Goal: Communication & Community: Answer question/provide support

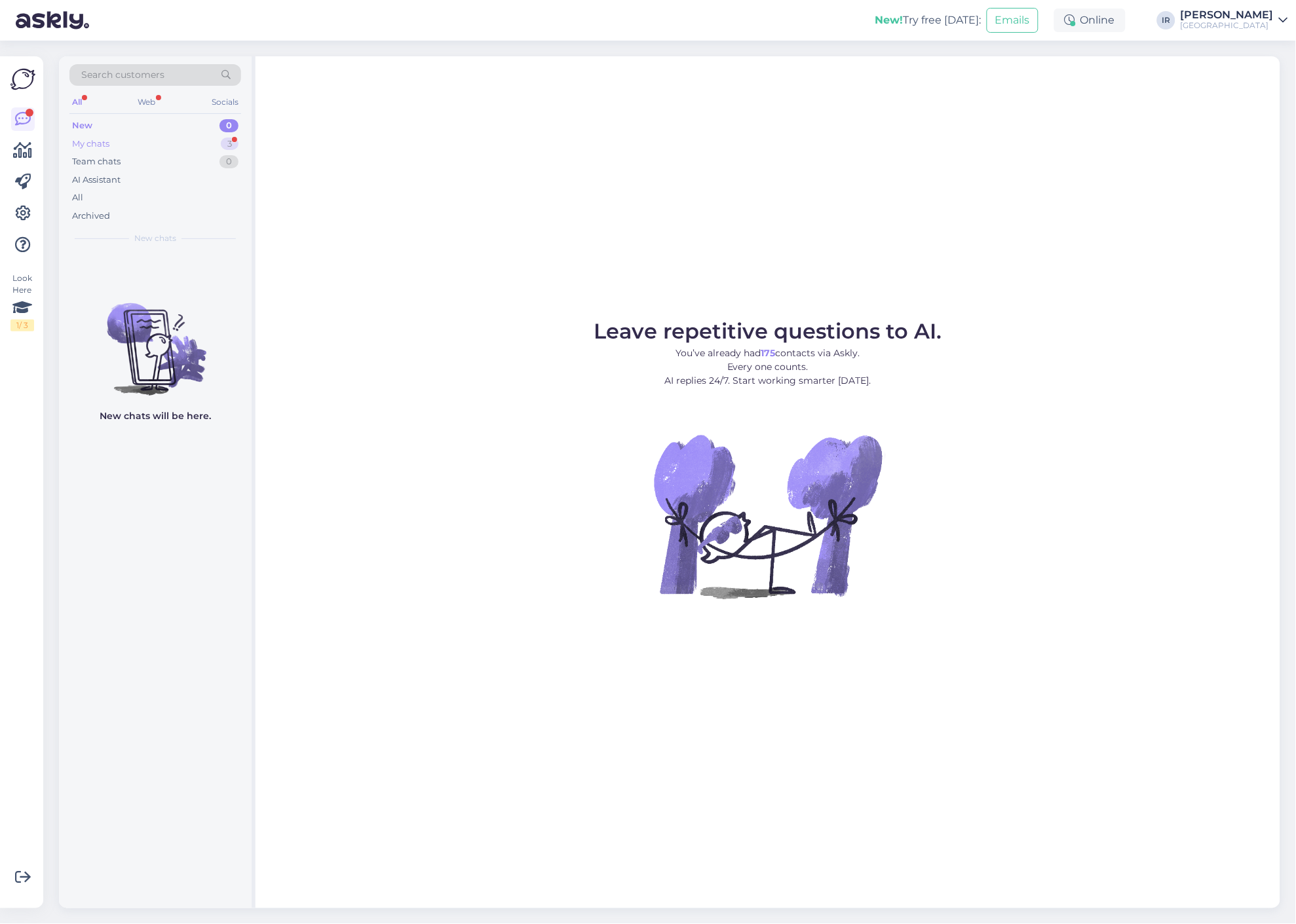
click at [123, 147] on div "My chats 3" at bounding box center [155, 144] width 172 height 18
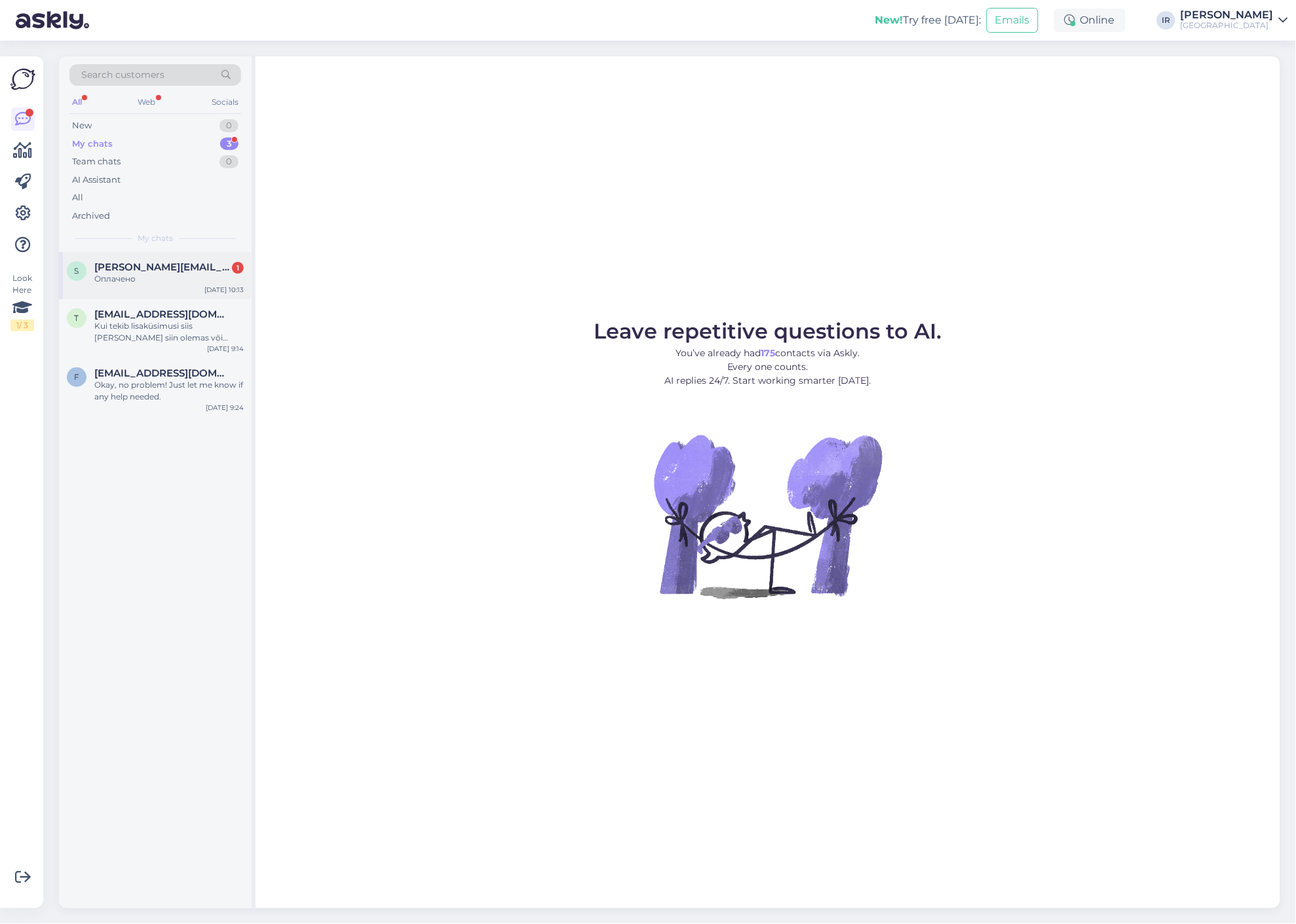
click at [166, 272] on span "[PERSON_NAME][EMAIL_ADDRESS][PERSON_NAME][DOMAIN_NAME]" at bounding box center [163, 267] width 136 height 12
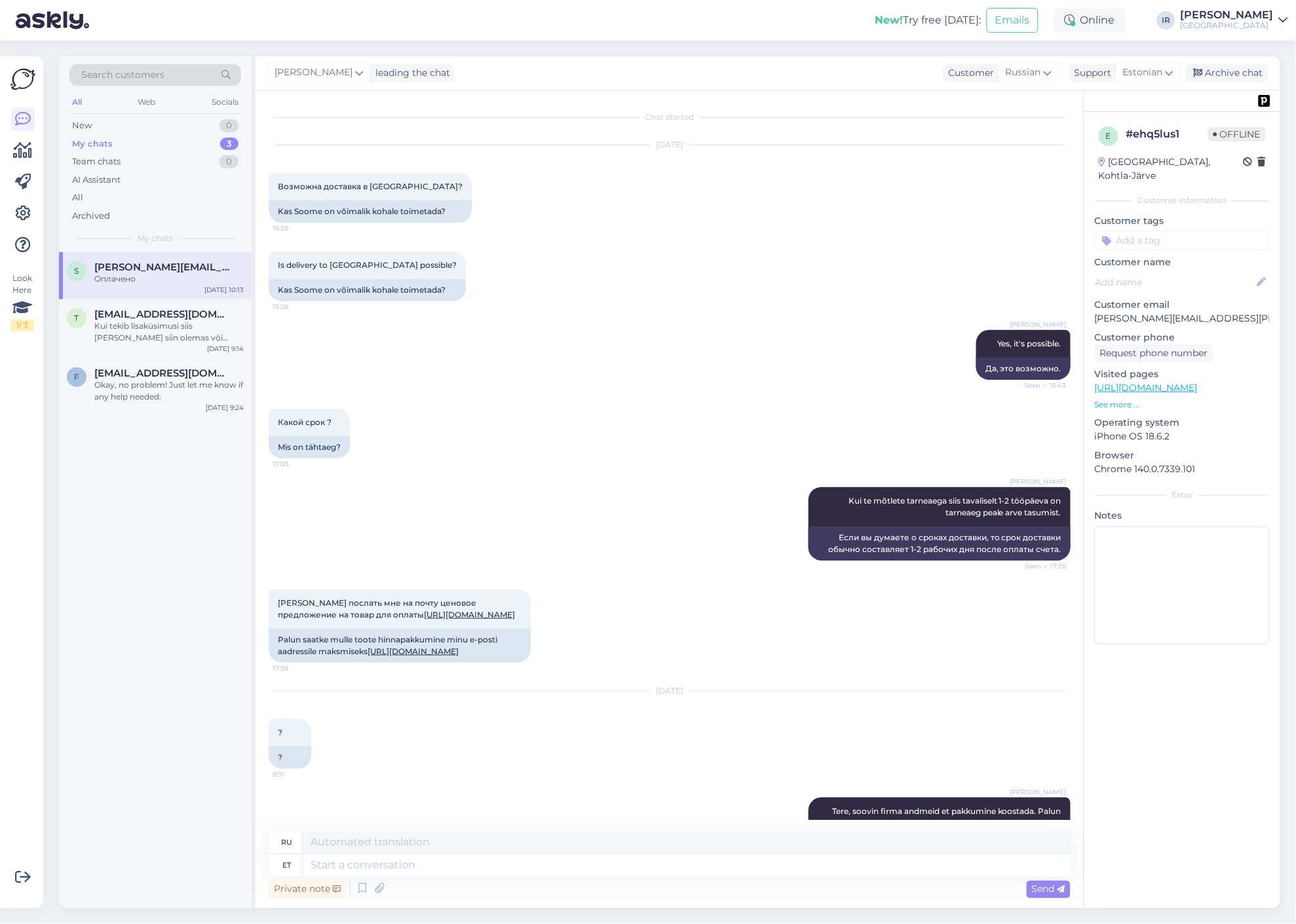
scroll to position [2431, 0]
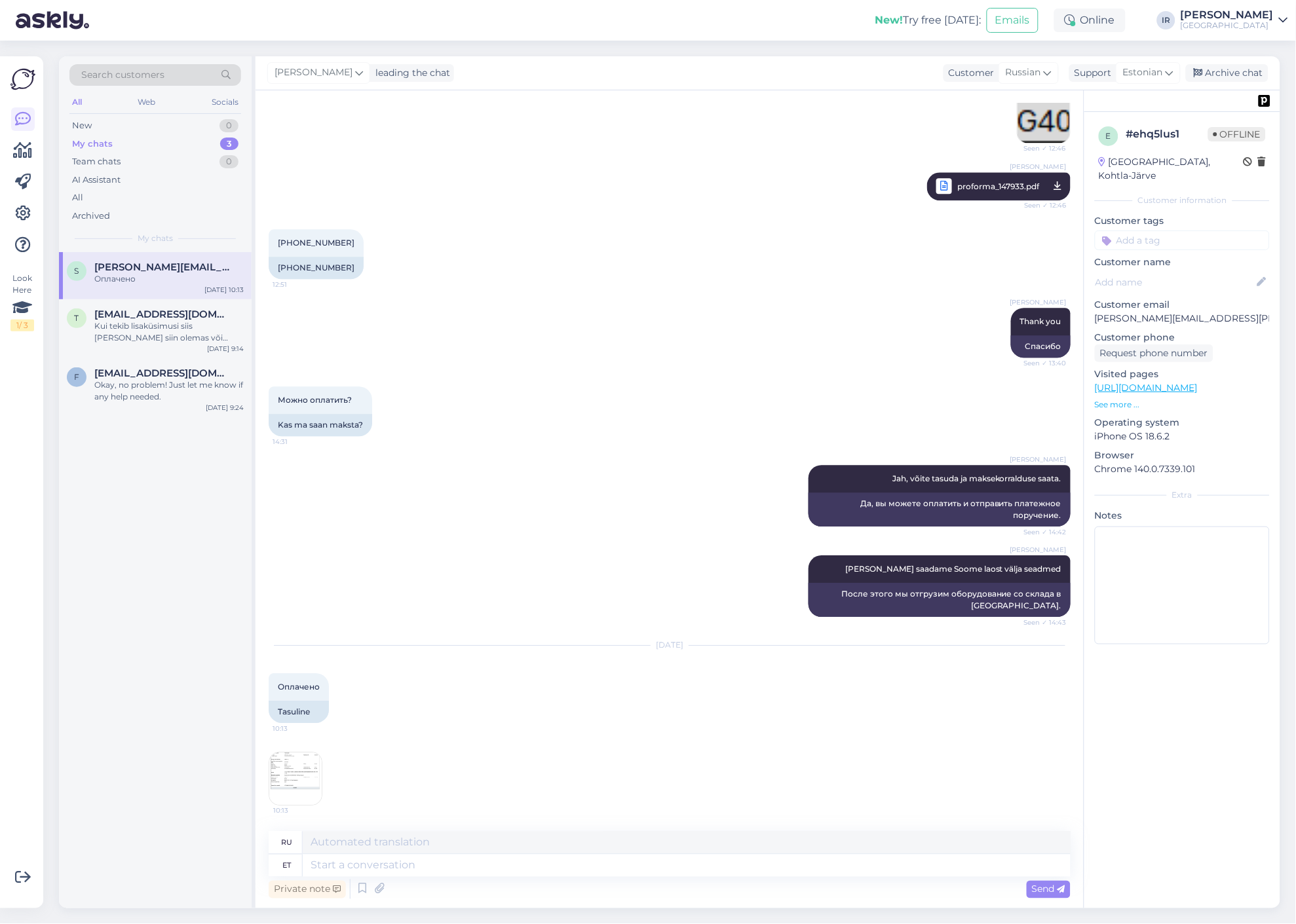
click at [299, 776] on img at bounding box center [295, 779] width 52 height 52
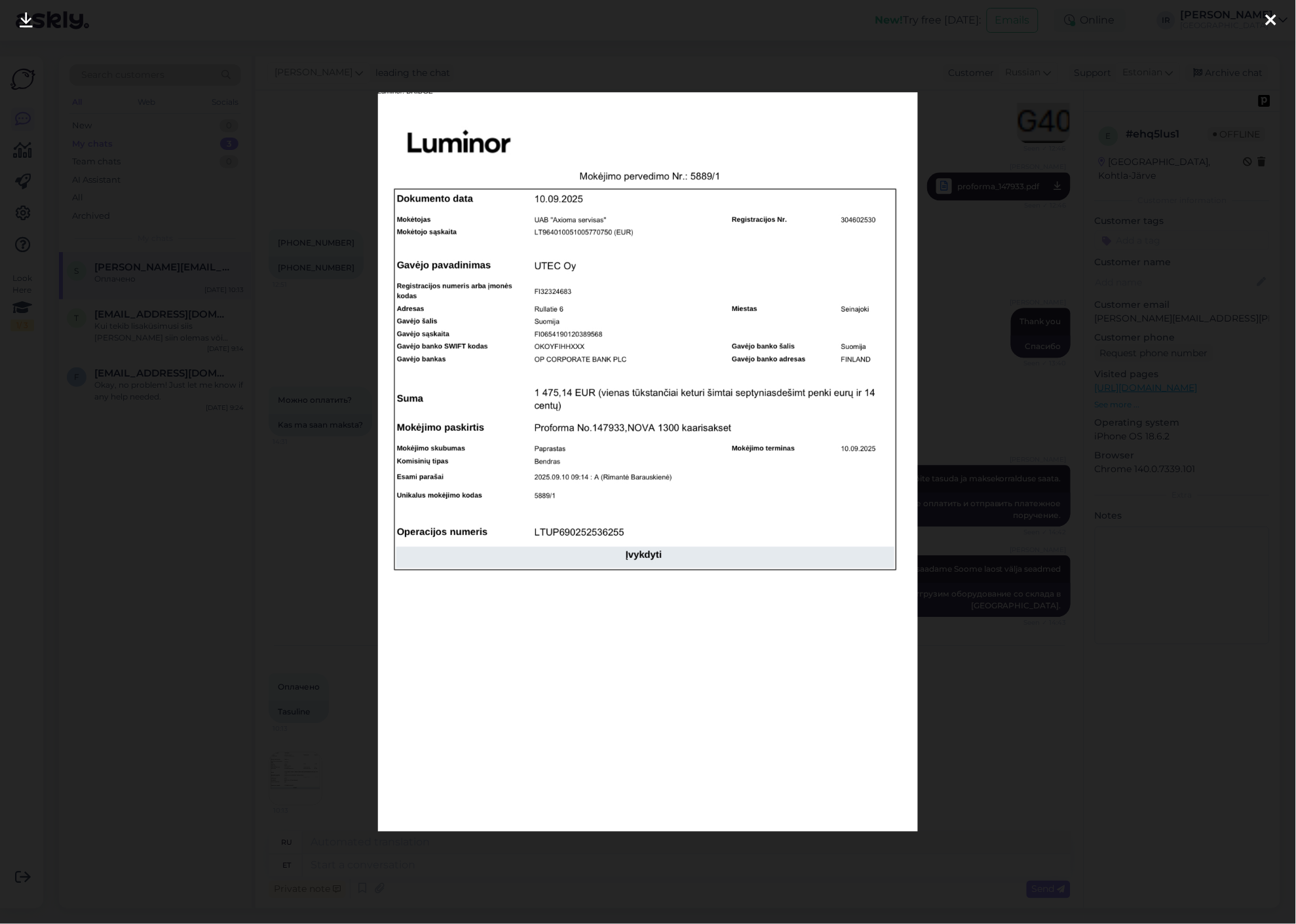
click at [1278, 20] on div at bounding box center [1271, 20] width 26 height 41
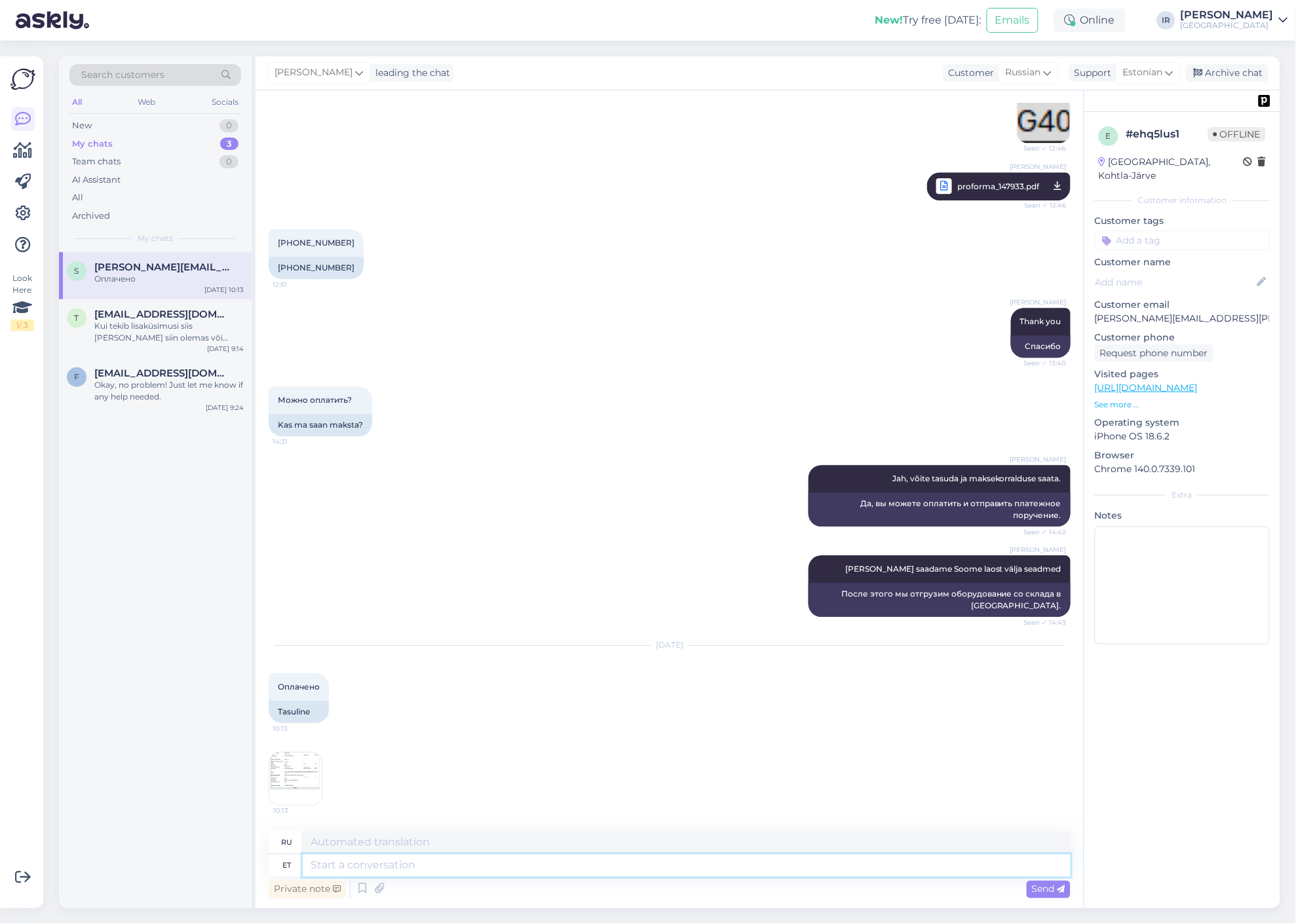
click at [633, 862] on textarea at bounding box center [686, 866] width 768 height 22
type textarea "Tämnud"
type textarea "Спасибо"
type textarea "Tänud!"
type textarea "Спасибо!"
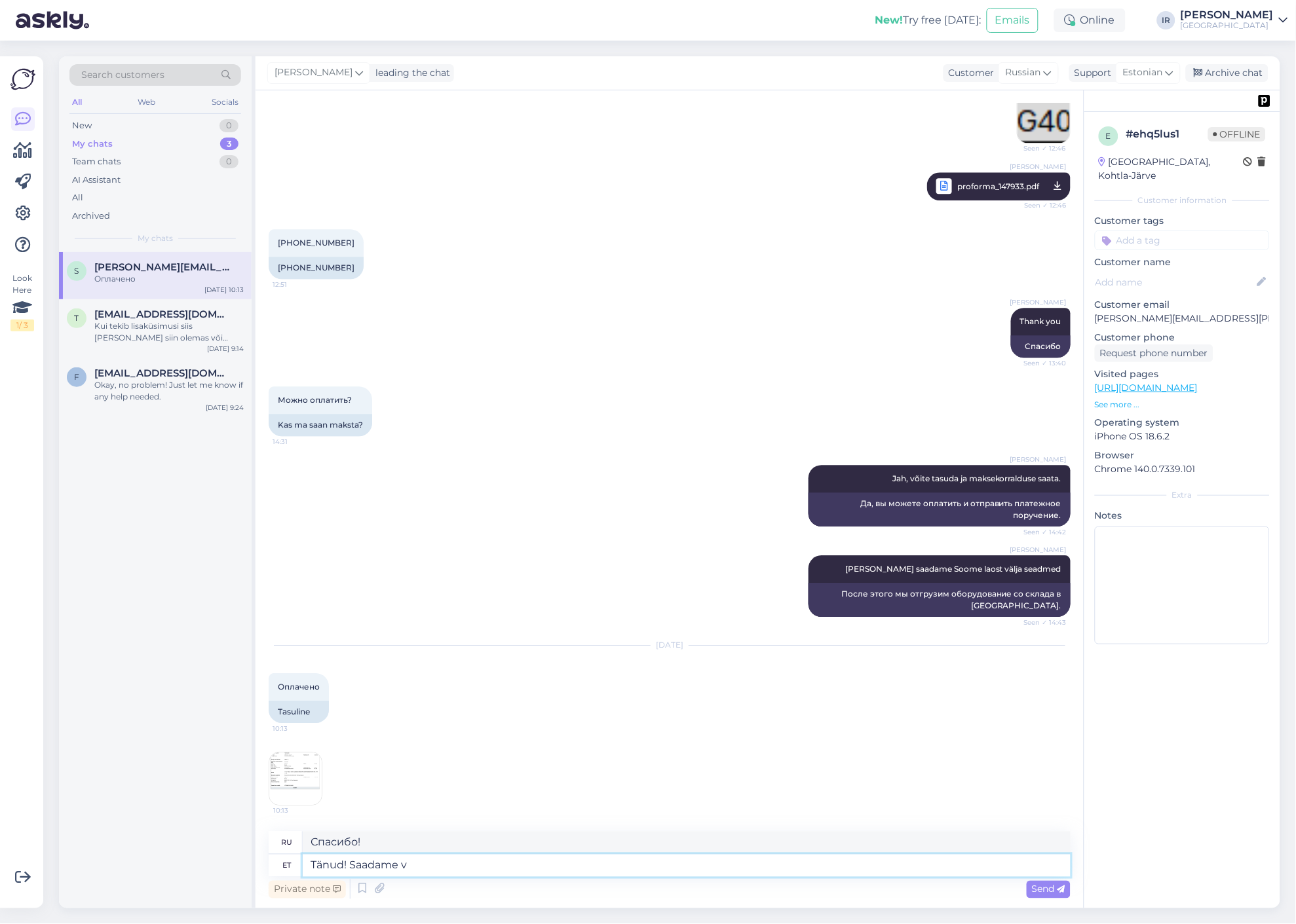
type textarea "Tänud! Saadame vä"
type textarea "Спасибо! Мы отправим."
type textarea "Tänud! Saadame välja"
click at [1047, 891] on span "Send" at bounding box center [1049, 889] width 33 height 12
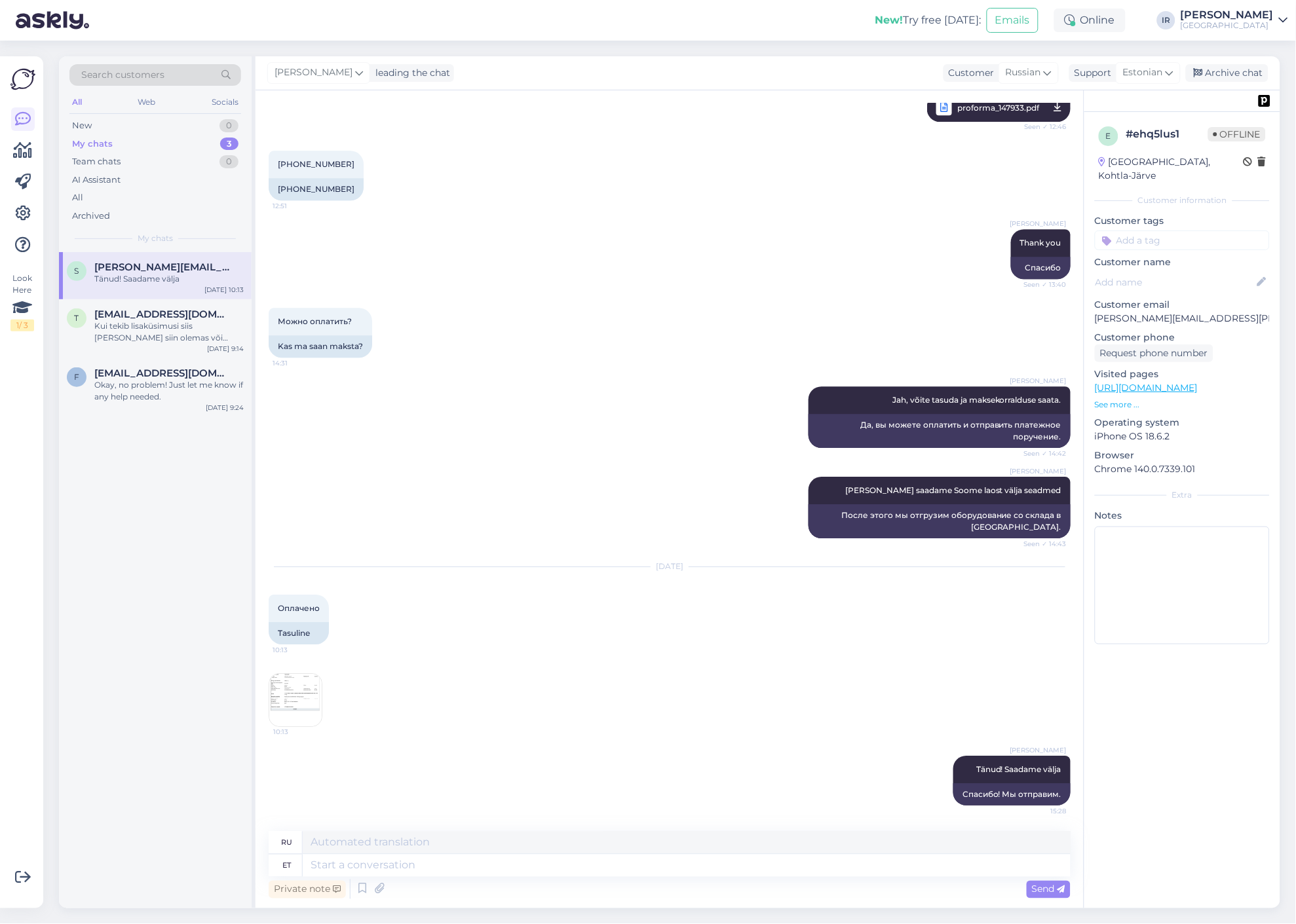
click at [159, 271] on span "[PERSON_NAME][EMAIL_ADDRESS][PERSON_NAME][DOMAIN_NAME]" at bounding box center [163, 267] width 136 height 12
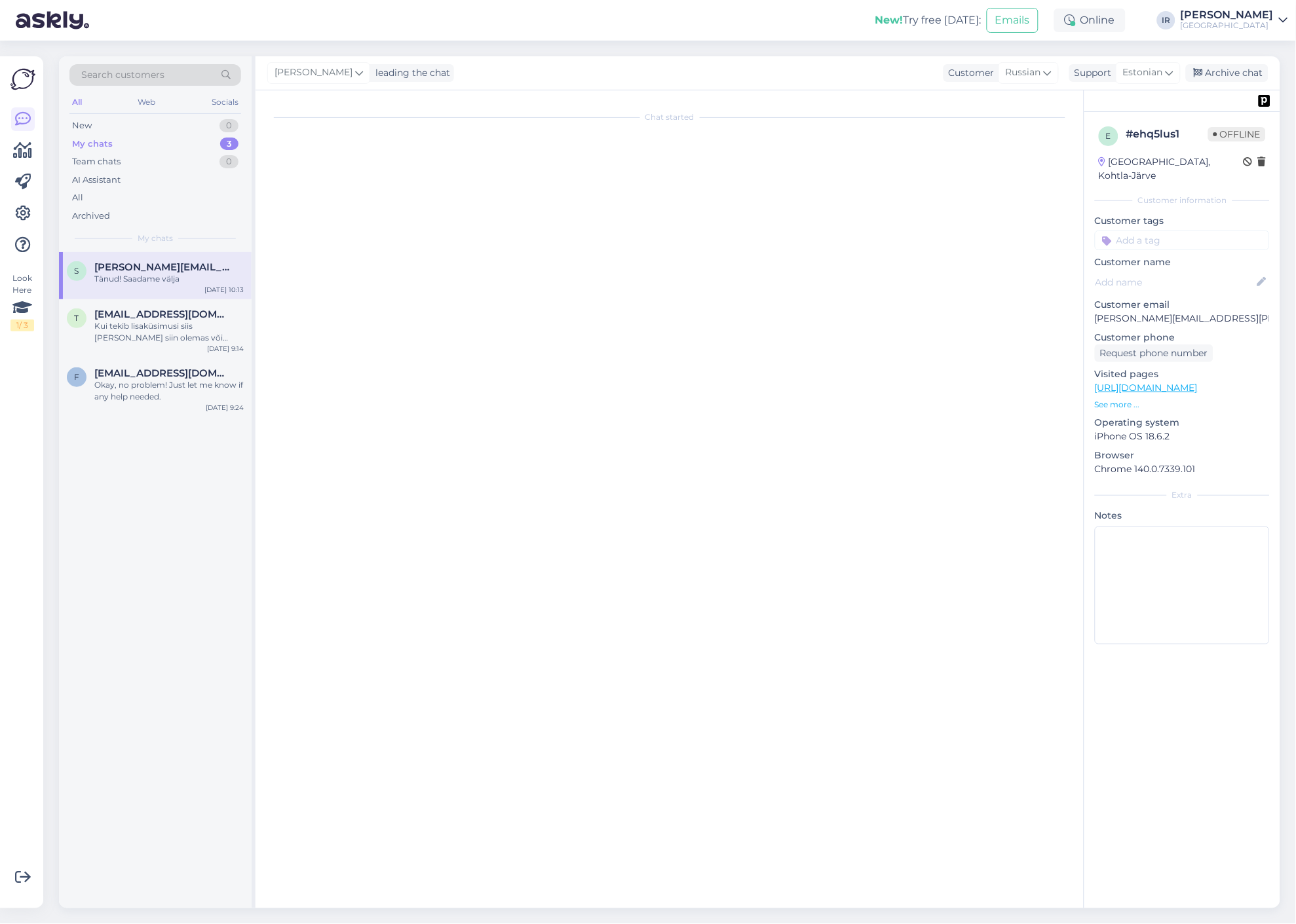
scroll to position [0, 0]
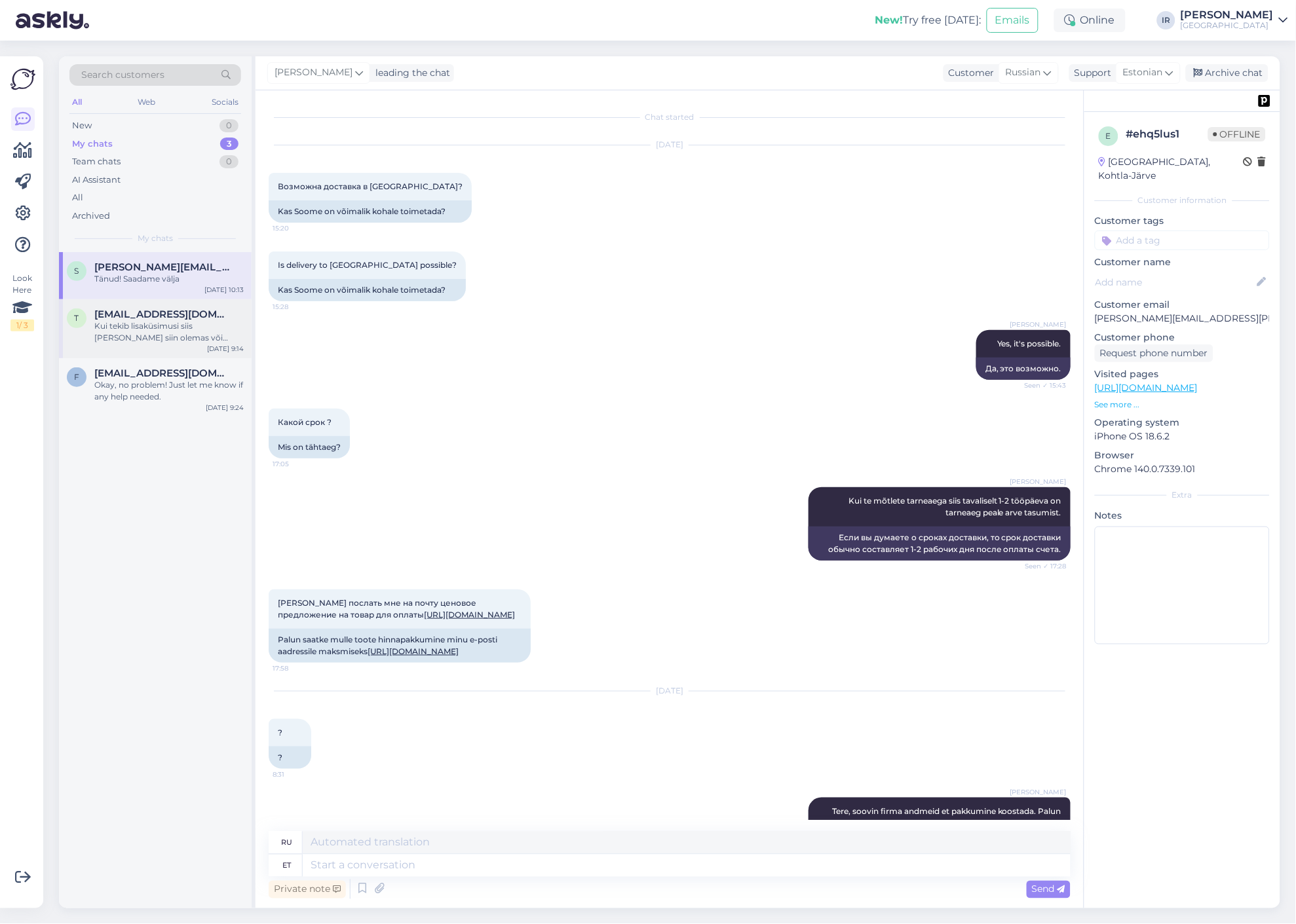
click at [147, 324] on div "Kui tekib lisaküsimusi siis [PERSON_NAME] siin olemas või helistage [PHONE_NUMB…" at bounding box center [169, 332] width 149 height 24
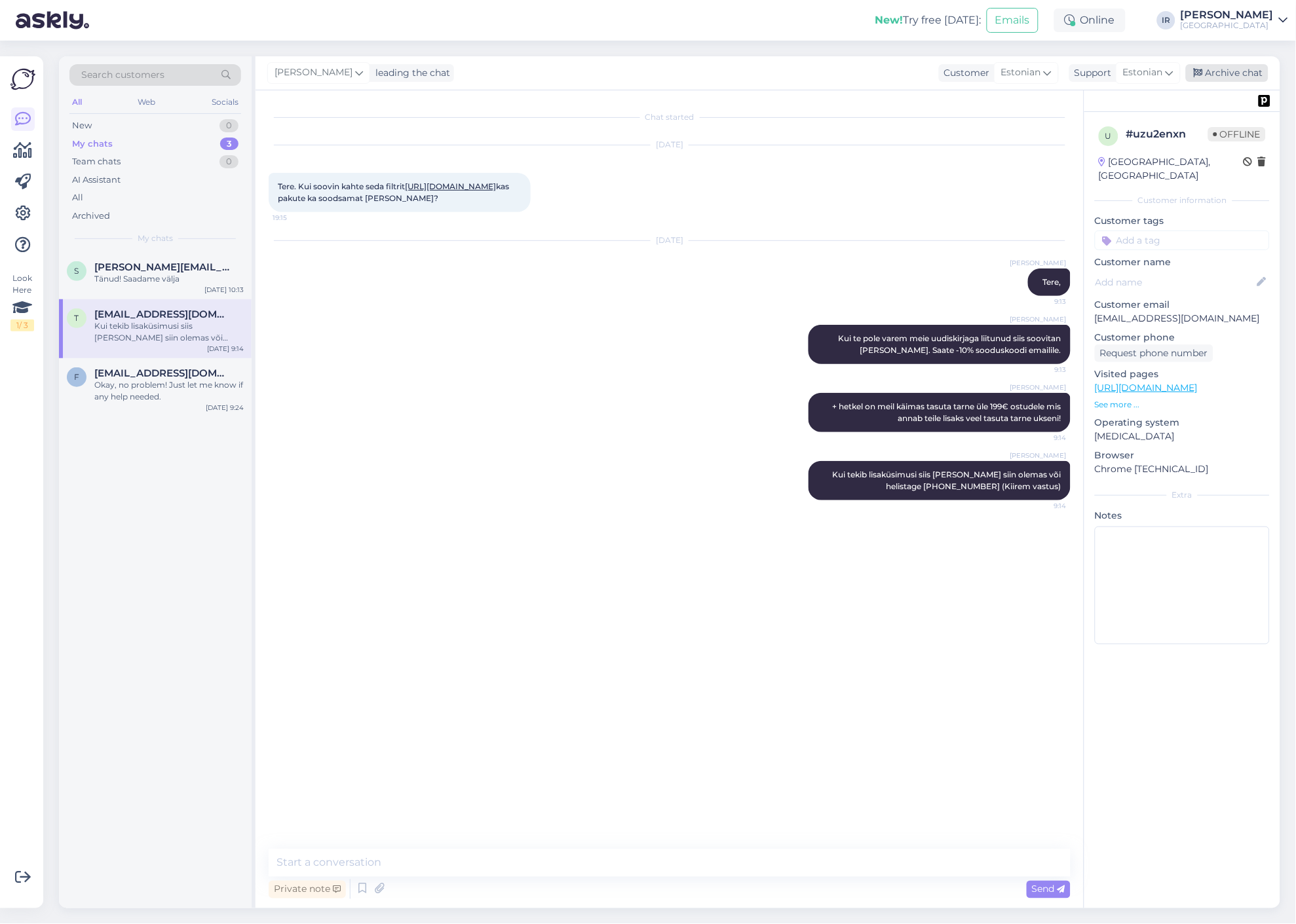
click at [1241, 75] on div "Archive chat" at bounding box center [1228, 73] width 83 height 17
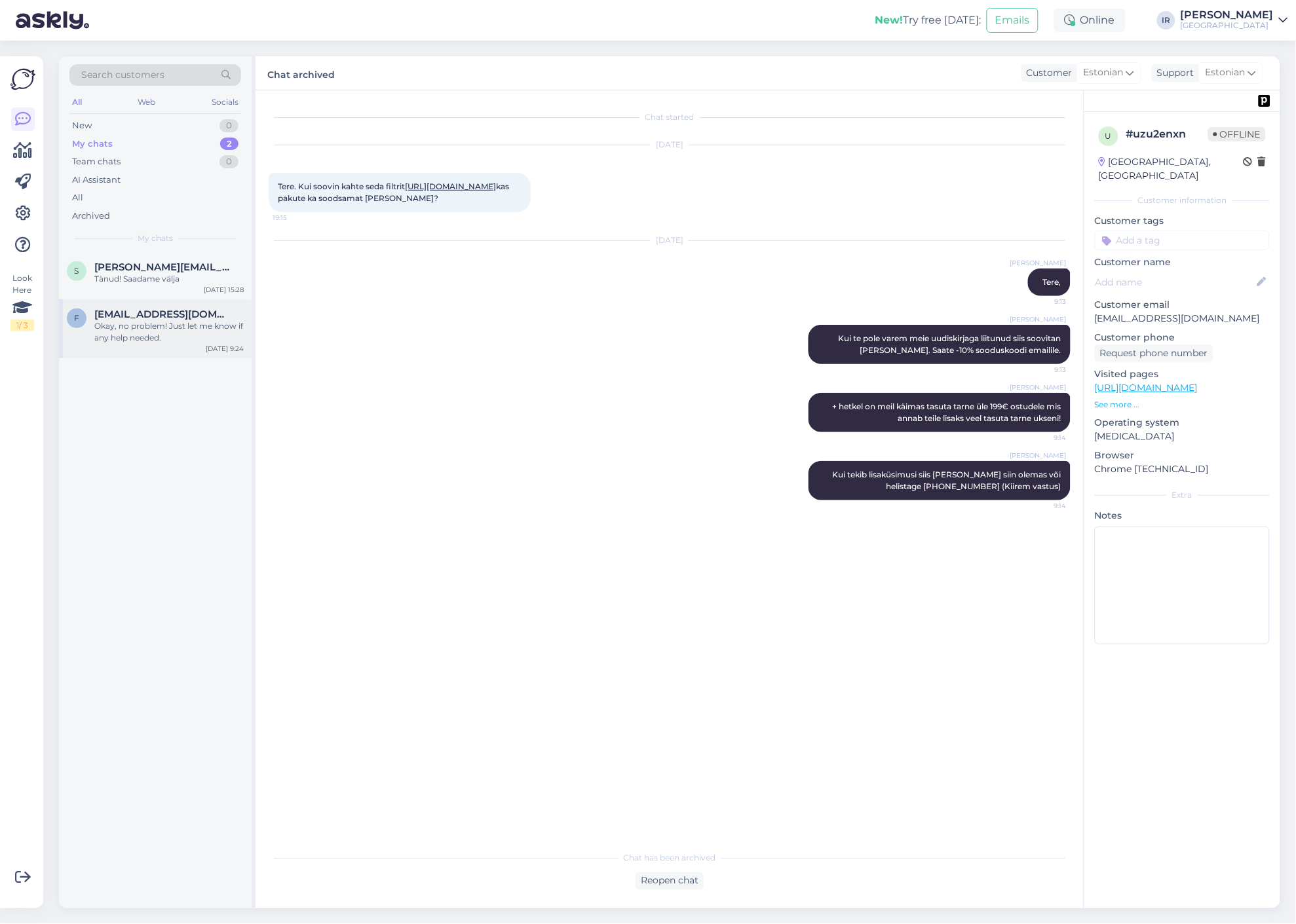
click at [145, 330] on div "Okay, no problem! Just let me know if any help needed." at bounding box center [169, 332] width 149 height 24
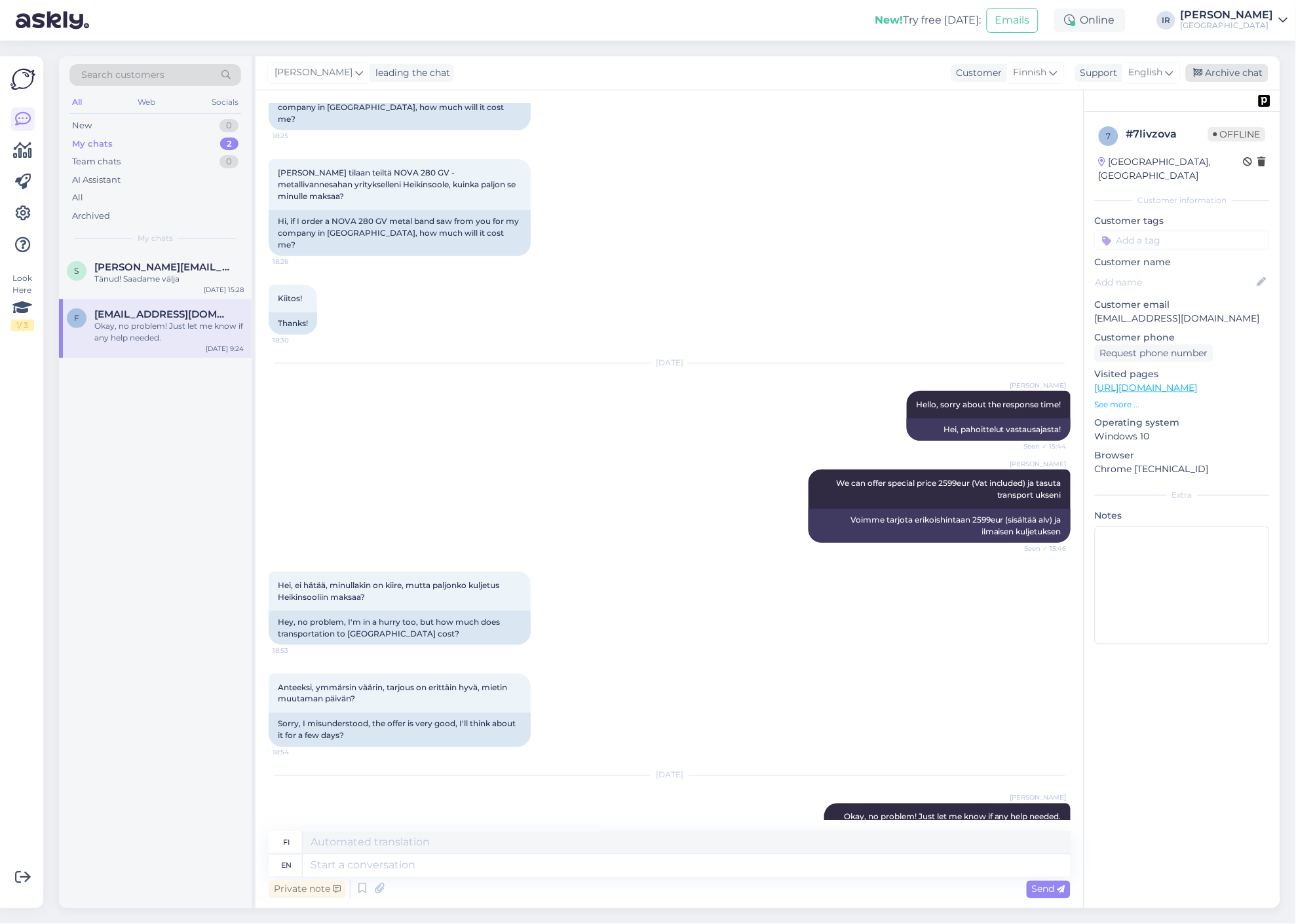
click at [1239, 73] on div "Archive chat" at bounding box center [1228, 73] width 83 height 17
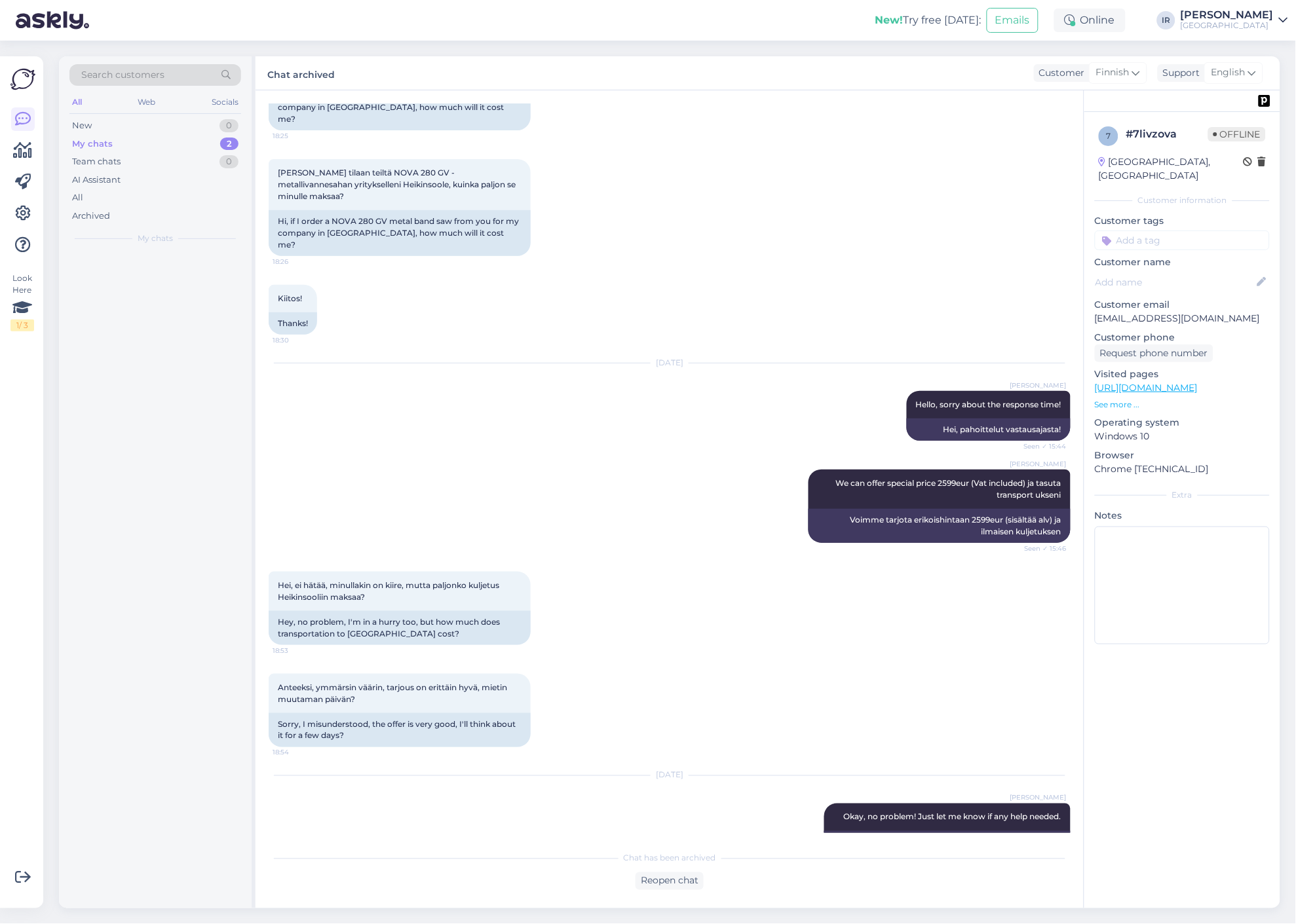
scroll to position [126, 0]
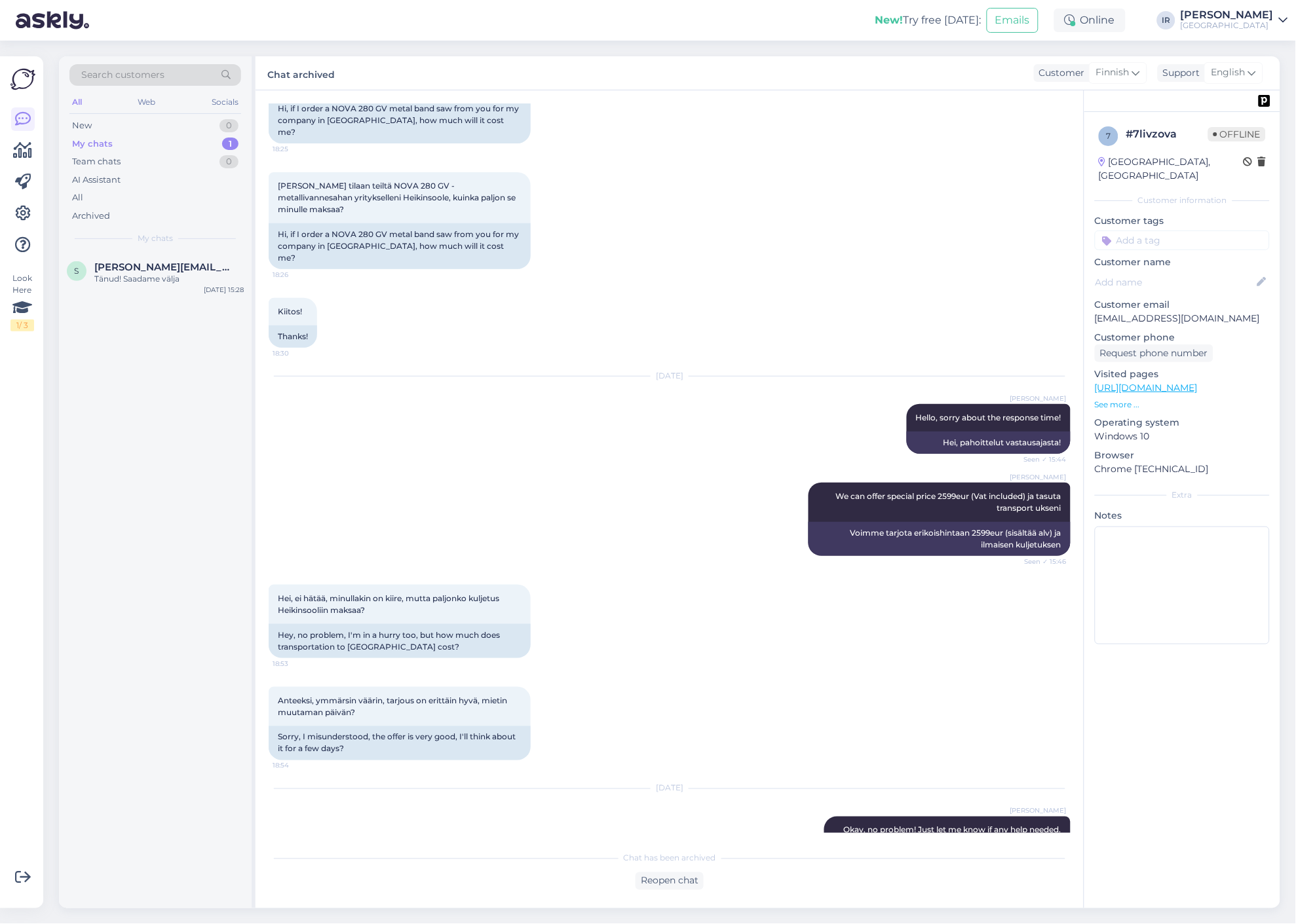
click at [1271, 18] on div "[PERSON_NAME]" at bounding box center [1227, 15] width 93 height 10
